Goal: Task Accomplishment & Management: Manage account settings

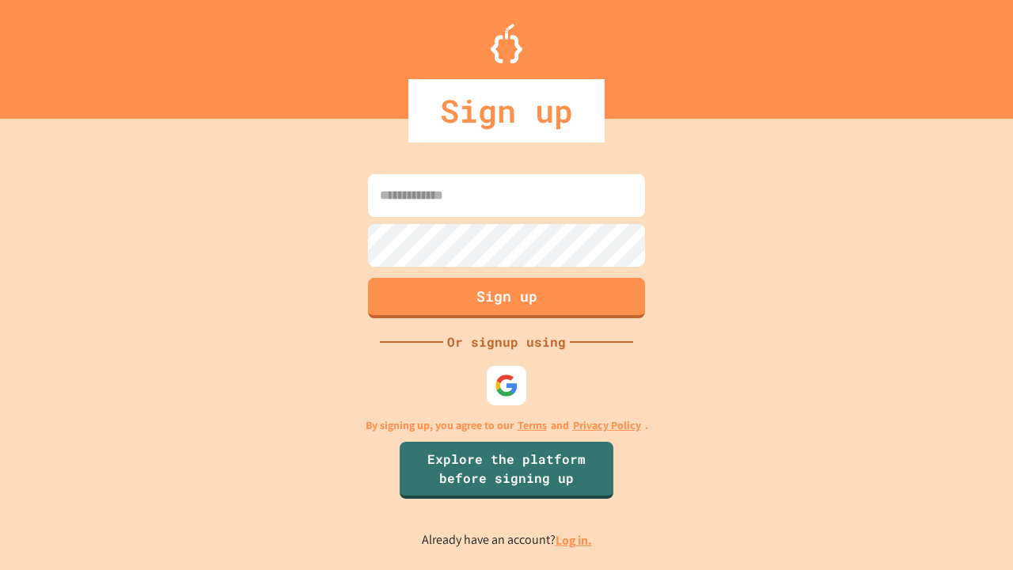
click at [574, 540] on link "Log in." at bounding box center [573, 540] width 36 height 17
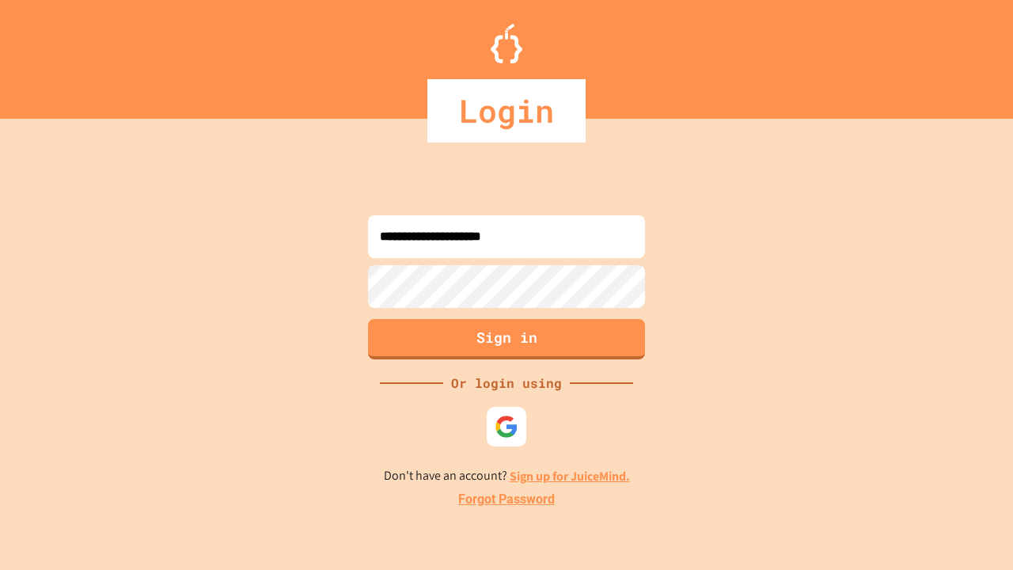
type input "**********"
